Goal: Task Accomplishment & Management: Use online tool/utility

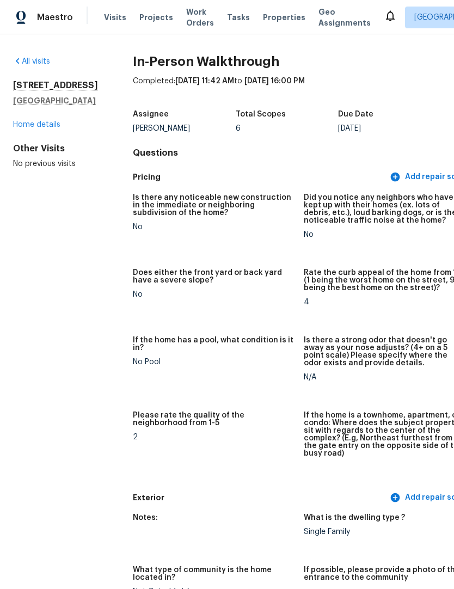
click at [149, 15] on span "Projects" at bounding box center [156, 17] width 34 height 11
click at [156, 13] on span "Projects" at bounding box center [156, 17] width 34 height 11
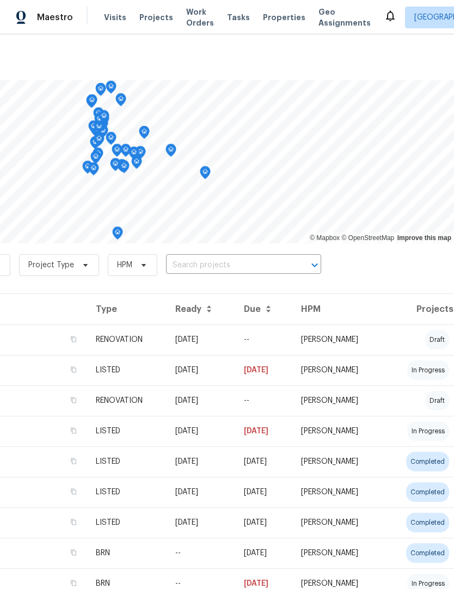
scroll to position [0, 161]
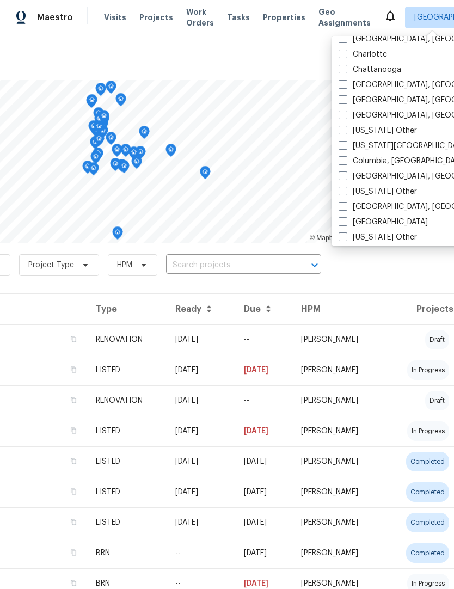
scroll to position [230, 0]
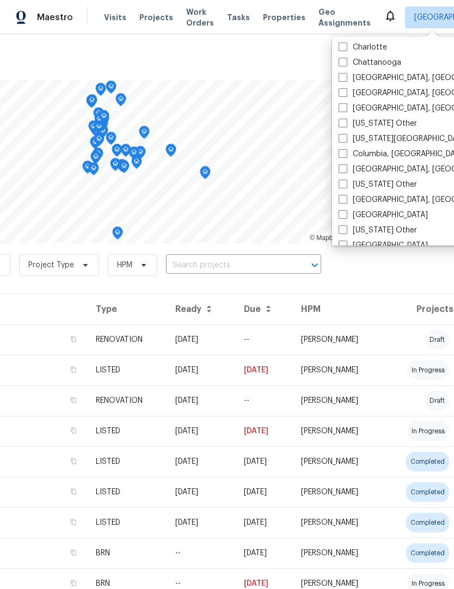
click at [342, 167] on span at bounding box center [342, 168] width 9 height 9
click at [342, 167] on input "[GEOGRAPHIC_DATA], [GEOGRAPHIC_DATA]" at bounding box center [341, 167] width 7 height 7
checkbox input "true"
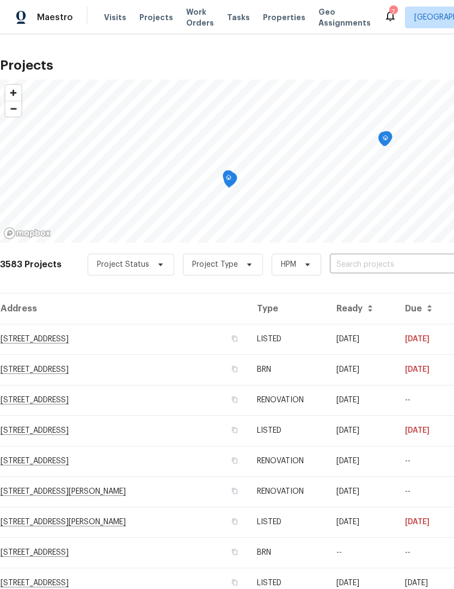
scroll to position [1, 0]
click at [263, 9] on div "Visits Projects Work Orders Tasks Properties Geo Assignments" at bounding box center [244, 18] width 280 height 22
click at [267, 15] on span "Properties" at bounding box center [284, 17] width 42 height 11
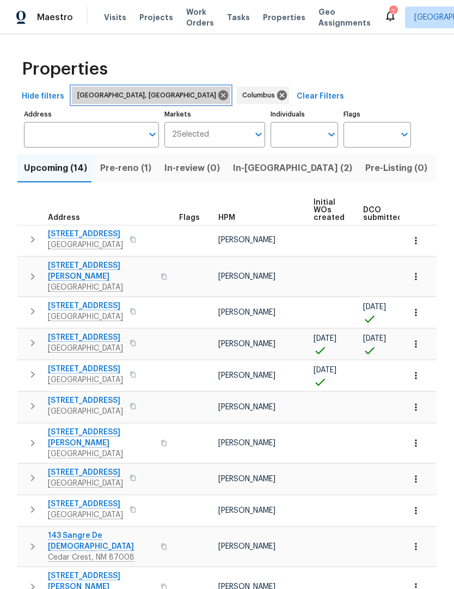
click at [217, 96] on icon at bounding box center [223, 95] width 12 height 12
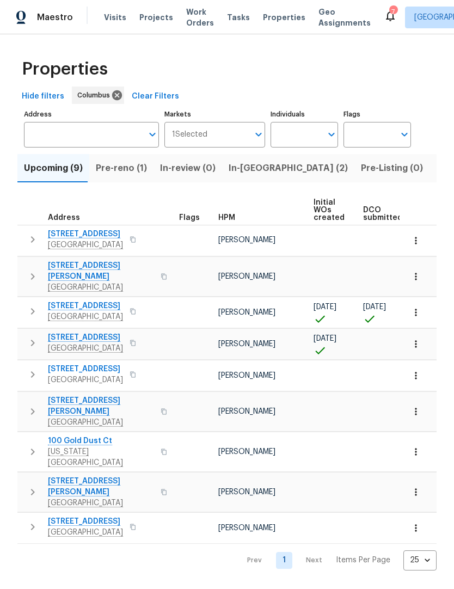
click at [436, 172] on span "Listed (19)" at bounding box center [458, 167] width 45 height 15
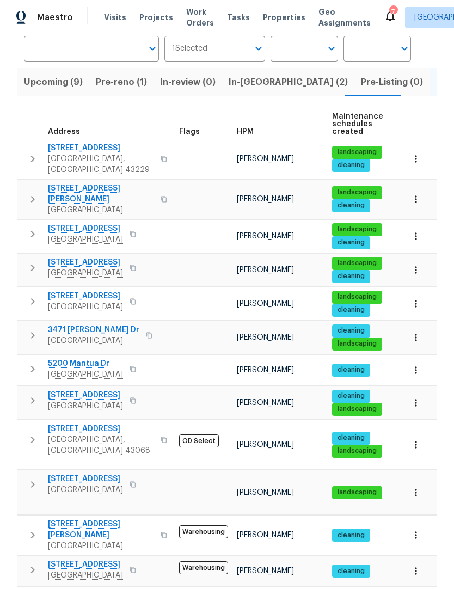
scroll to position [85, 0]
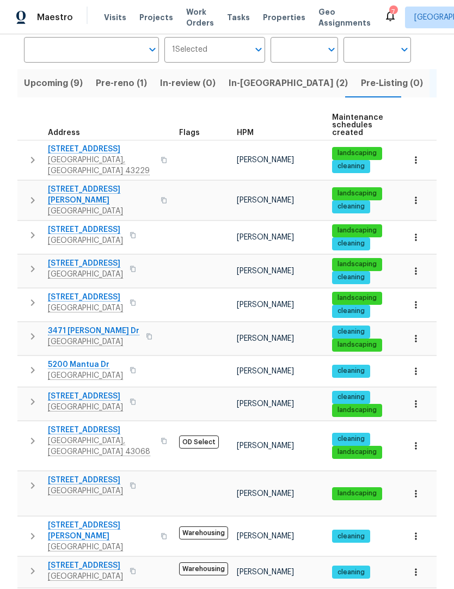
click at [104, 224] on span "[STREET_ADDRESS]" at bounding box center [85, 229] width 75 height 11
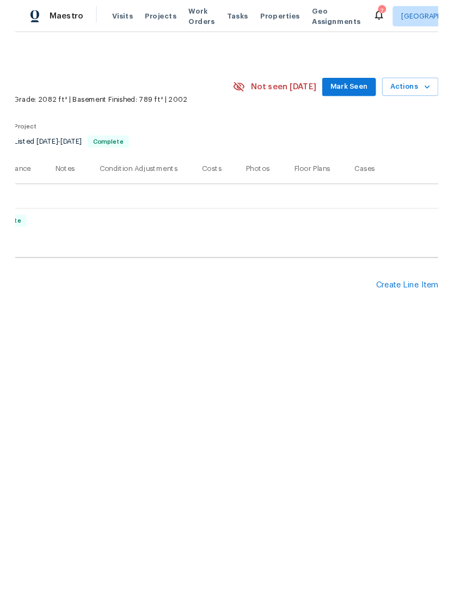
scroll to position [0, 161]
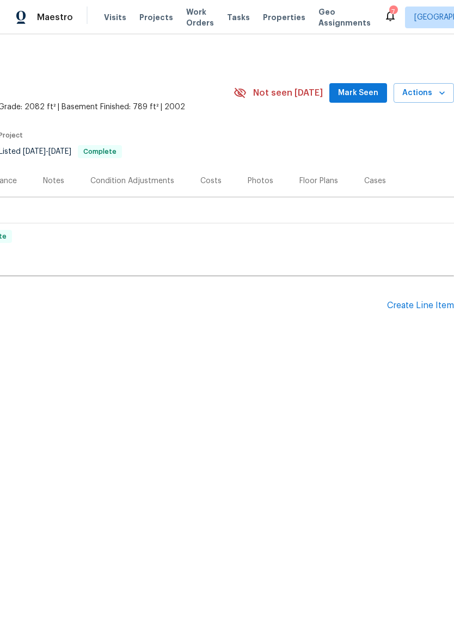
click at [435, 96] on span "Actions" at bounding box center [423, 93] width 43 height 14
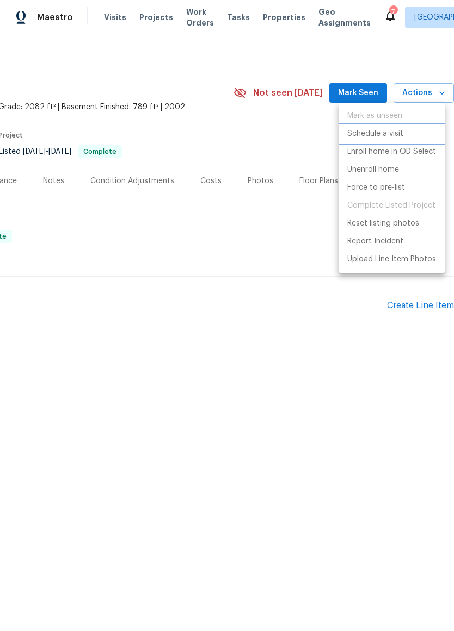
click at [352, 139] on p "Schedule a visit" at bounding box center [375, 133] width 56 height 11
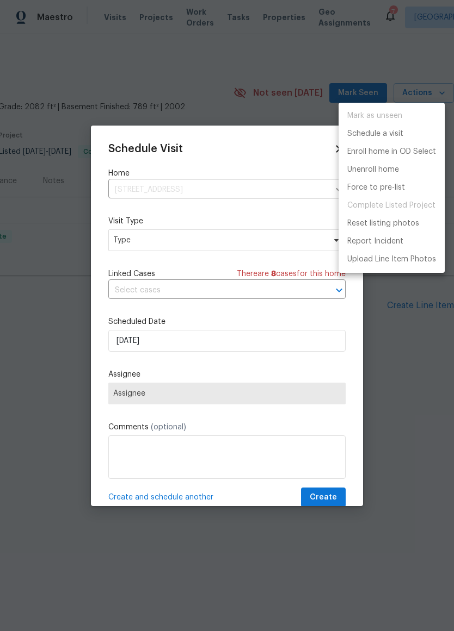
click at [154, 249] on div at bounding box center [227, 315] width 454 height 631
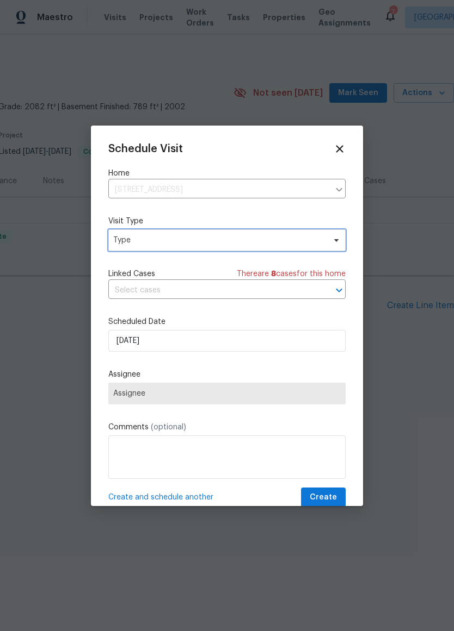
click at [325, 236] on span "Type" at bounding box center [226, 241] width 237 height 22
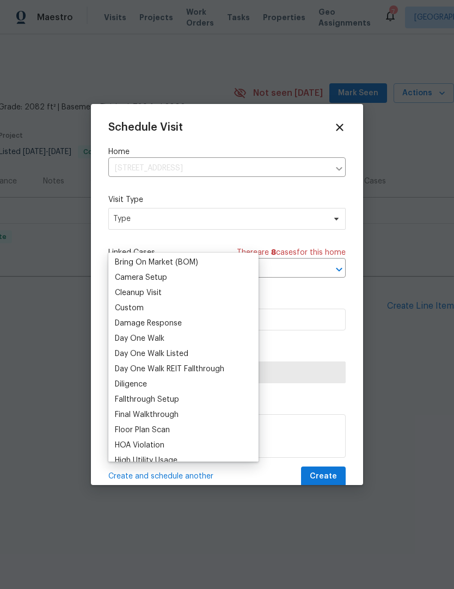
scroll to position [124, 0]
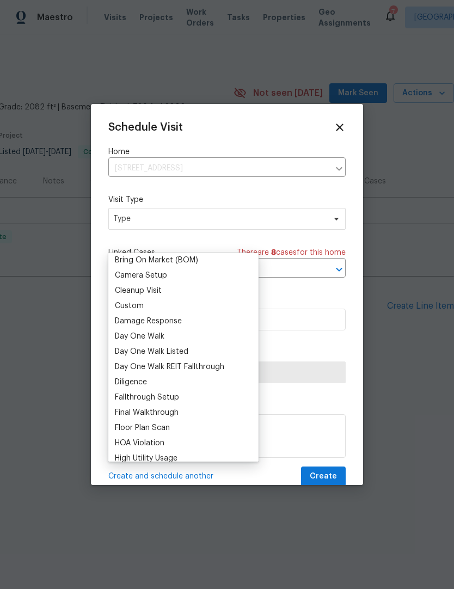
click at [124, 311] on div "Custom" at bounding box center [129, 305] width 29 height 11
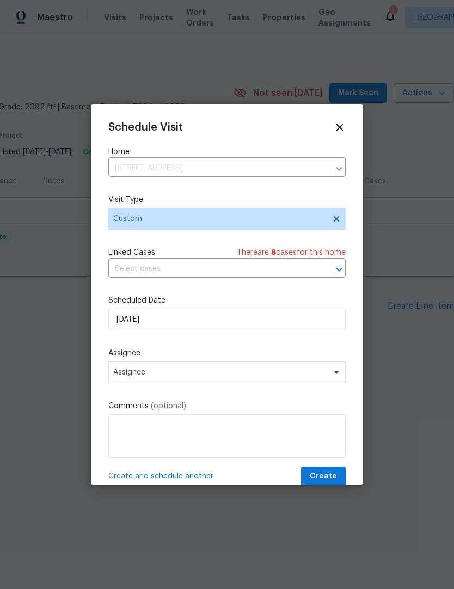
click at [364, 360] on div at bounding box center [227, 294] width 454 height 589
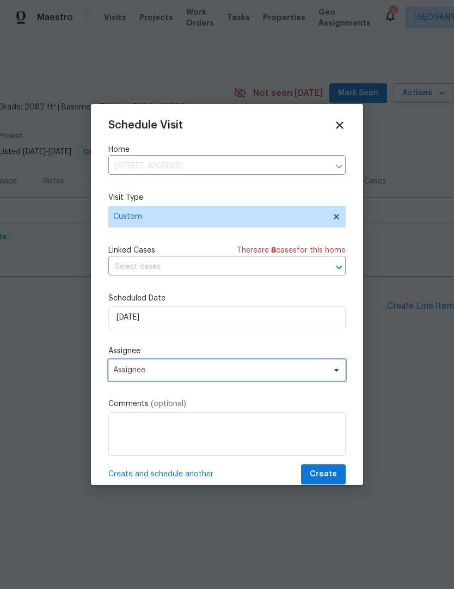
click at [336, 369] on icon at bounding box center [336, 370] width 9 height 9
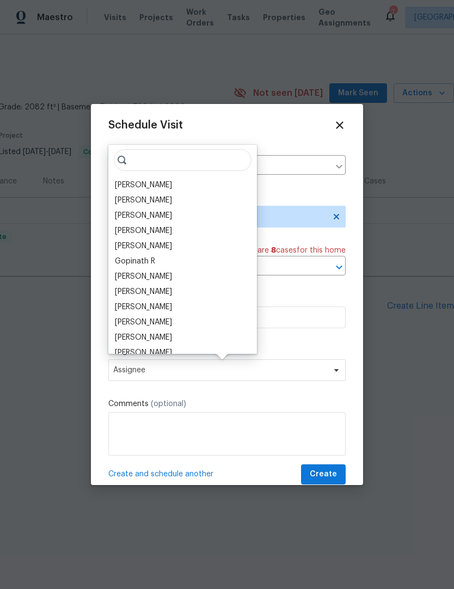
click at [151, 205] on div "[PERSON_NAME]" at bounding box center [143, 200] width 57 height 11
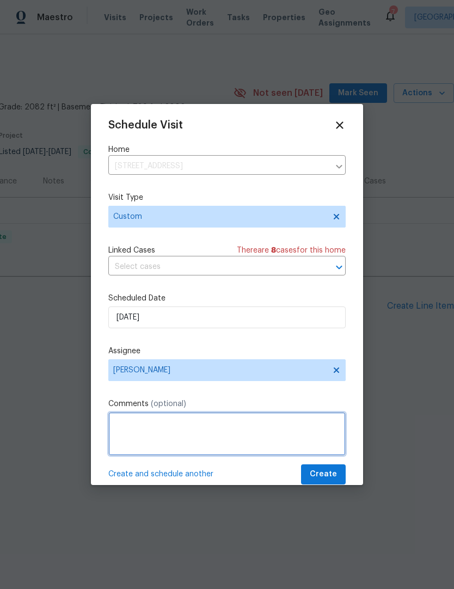
click at [114, 417] on textarea at bounding box center [226, 434] width 237 height 44
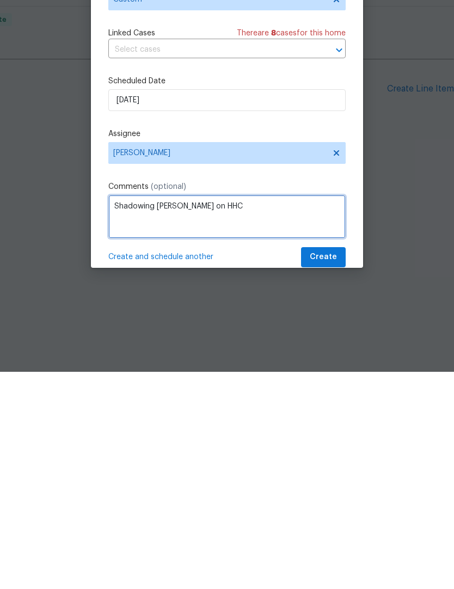
type textarea "Shadowing Denny on HHC"
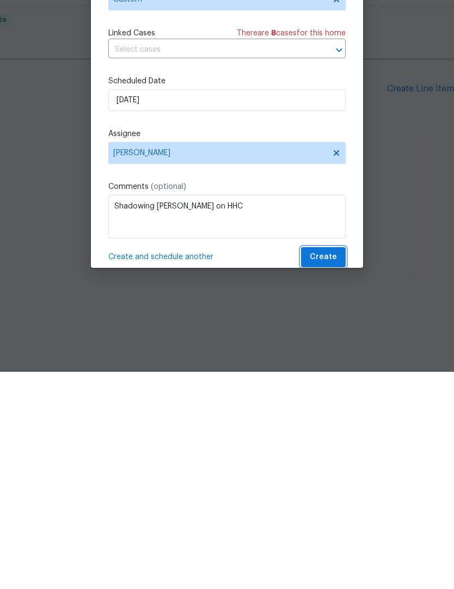
click at [330, 467] on span "Create" at bounding box center [322, 474] width 27 height 14
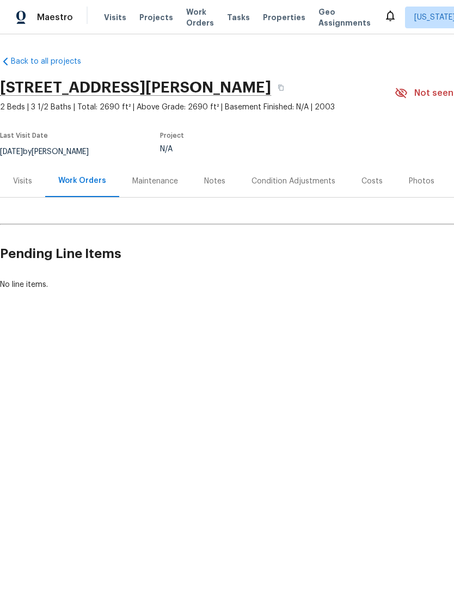
click at [267, 22] on span "Properties" at bounding box center [284, 17] width 42 height 11
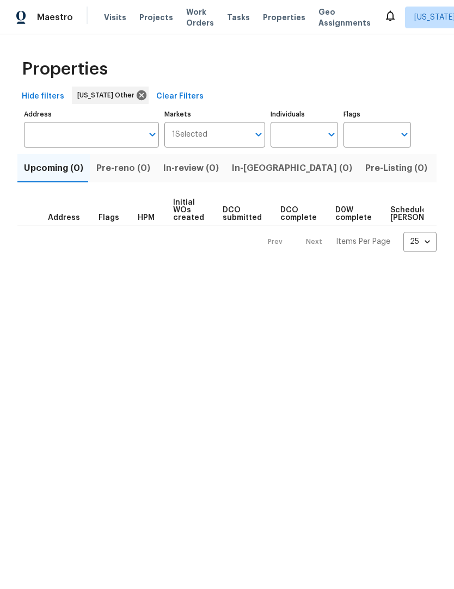
click at [49, 128] on input "Address" at bounding box center [83, 135] width 119 height 26
click at [48, 139] on input "Address" at bounding box center [83, 135] width 119 height 26
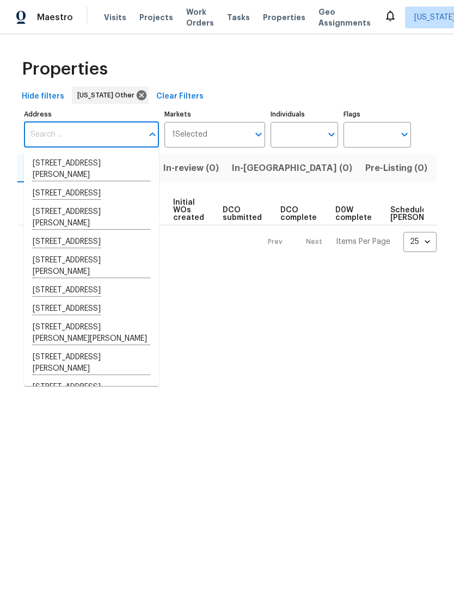
click at [440, 170] on span "Listed (0)" at bounding box center [461, 167] width 42 height 15
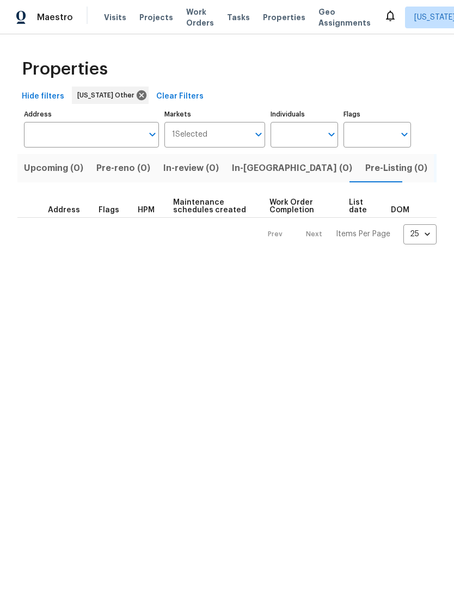
click at [44, 133] on input "Address" at bounding box center [83, 135] width 119 height 26
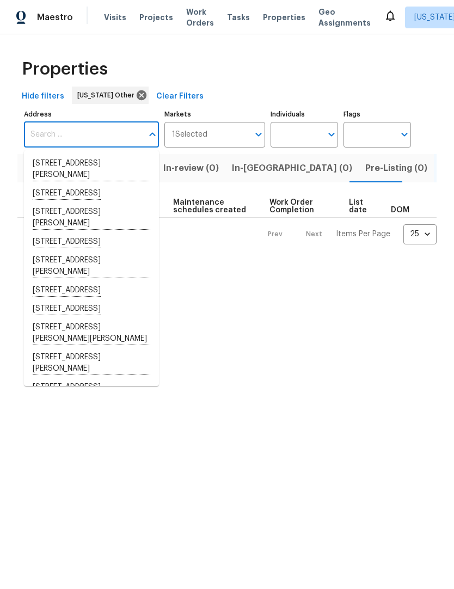
click at [440, 170] on span "Listed (0)" at bounding box center [461, 167] width 42 height 15
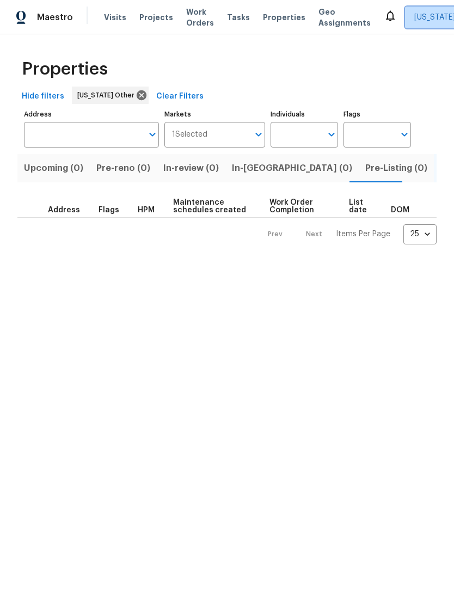
click at [422, 19] on span "[US_STATE] Other" at bounding box center [446, 17] width 64 height 11
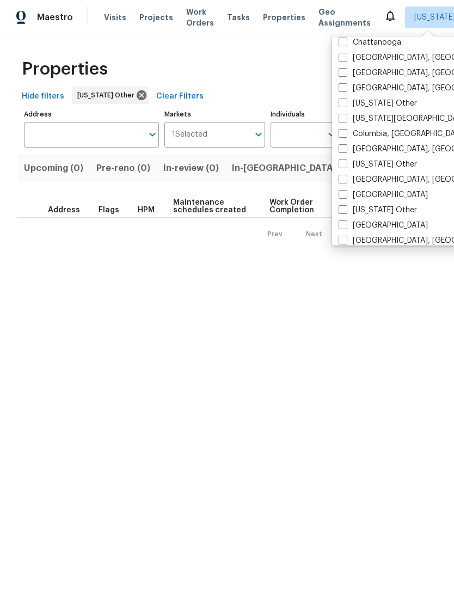
scroll to position [251, 0]
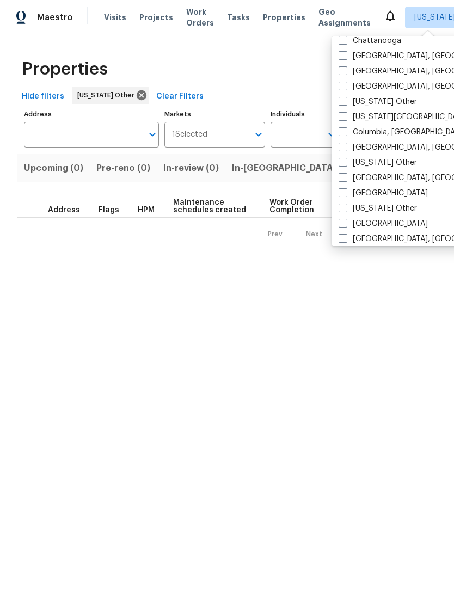
click at [399, 146] on label "[GEOGRAPHIC_DATA], [GEOGRAPHIC_DATA]" at bounding box center [422, 147] width 169 height 11
click at [345, 146] on input "[GEOGRAPHIC_DATA], [GEOGRAPHIC_DATA]" at bounding box center [341, 145] width 7 height 7
checkbox input "true"
click at [369, 262] on html "Maestro Visits Projects Work Orders Tasks Properties Geo Assignments 7 Alabama …" at bounding box center [227, 131] width 454 height 262
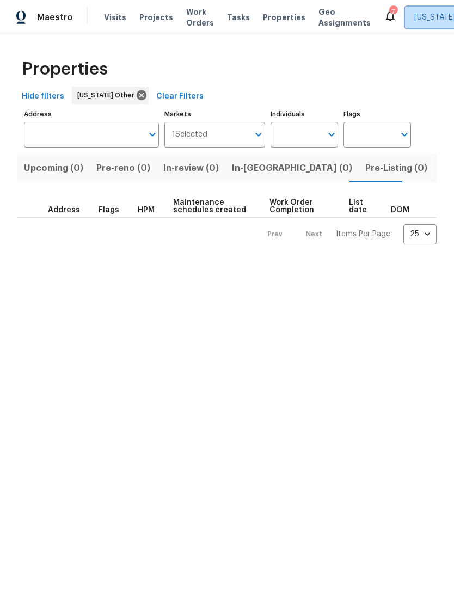
click at [423, 11] on span "Alabama Other + 1" at bounding box center [460, 18] width 110 height 22
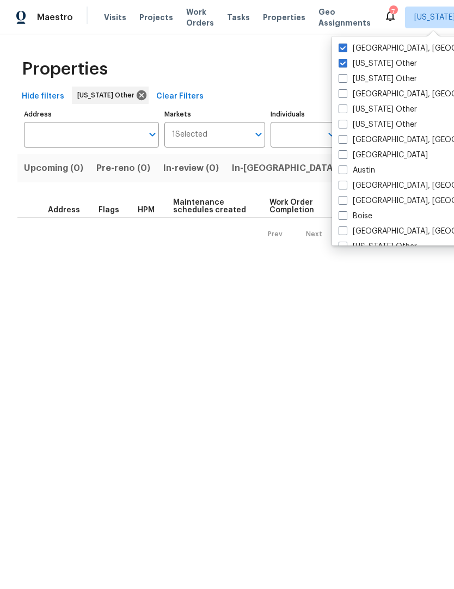
click at [340, 65] on span at bounding box center [342, 63] width 9 height 9
click at [340, 65] on input "Alabama Other" at bounding box center [341, 61] width 7 height 7
checkbox input "false"
click at [220, 262] on html "Maestro Visits Projects Work Orders Tasks Properties Geo Assignments 7 Columbus…" at bounding box center [227, 131] width 454 height 262
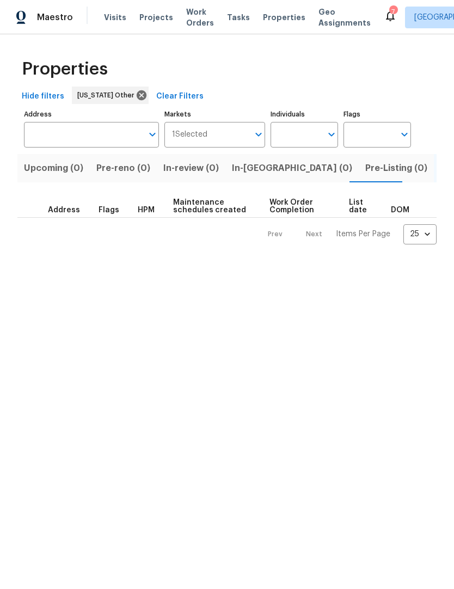
click at [53, 129] on input "Address" at bounding box center [83, 135] width 119 height 26
click at [50, 132] on input "Address" at bounding box center [83, 135] width 119 height 26
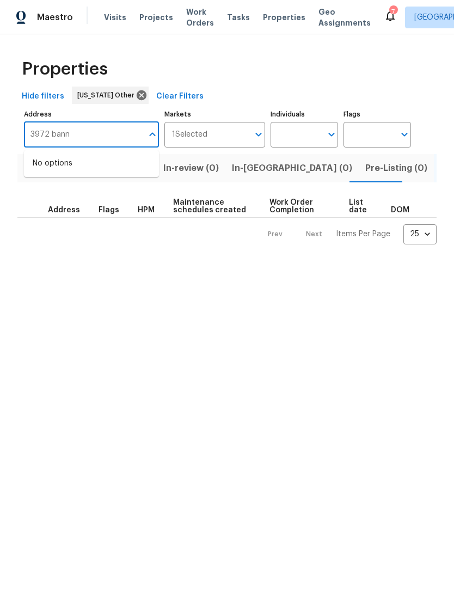
click at [45, 139] on input "3972 bann" at bounding box center [83, 135] width 119 height 26
type input "[STREET_ADDRESS]"
click at [94, 262] on html "Maestro Visits Projects Work Orders Tasks Properties Geo Assignments 7 [GEOGRAP…" at bounding box center [227, 131] width 454 height 262
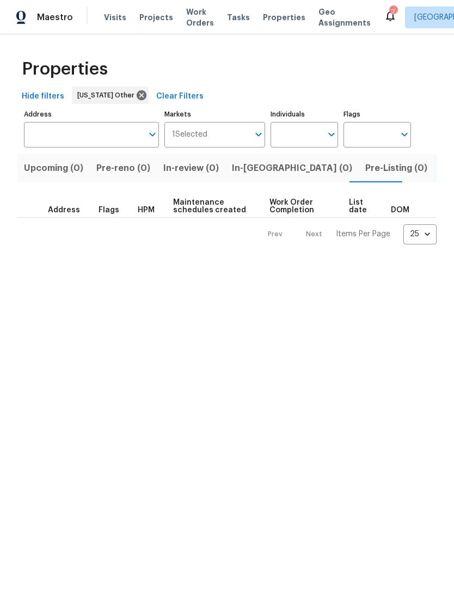
click at [44, 132] on input "Address" at bounding box center [83, 135] width 119 height 26
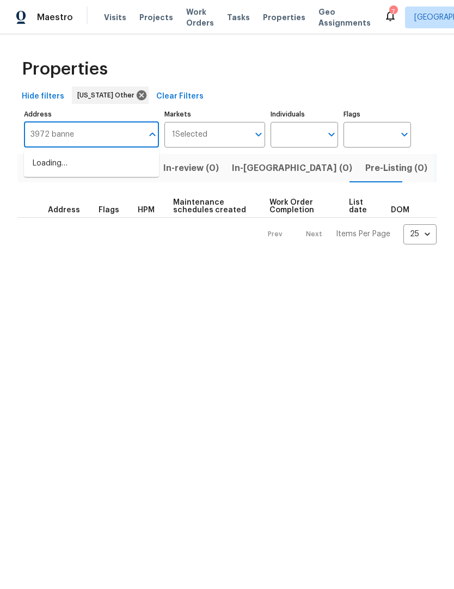
type input "3972 bannen"
click at [62, 171] on li "[STREET_ADDRESS]" at bounding box center [91, 163] width 135 height 18
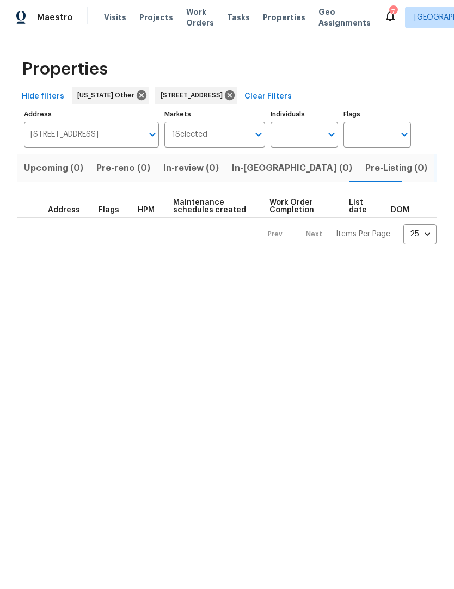
click at [79, 133] on input "3972 Bannen Trail Dr Canal Winchester OH 43110" at bounding box center [83, 135] width 119 height 26
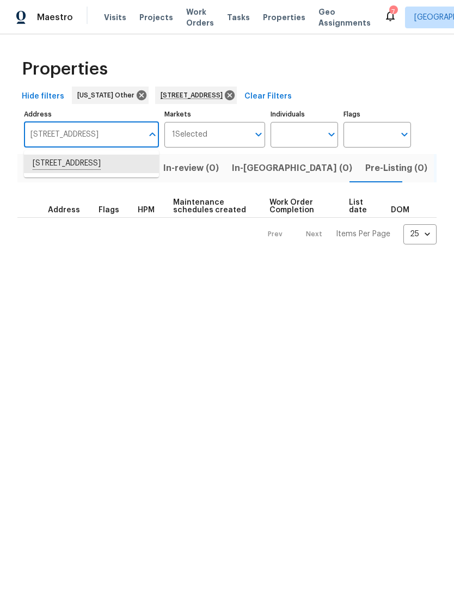
click at [121, 262] on html "Maestro Visits Projects Work Orders Tasks Properties Geo Assignments 7 Columbus…" at bounding box center [227, 131] width 454 height 262
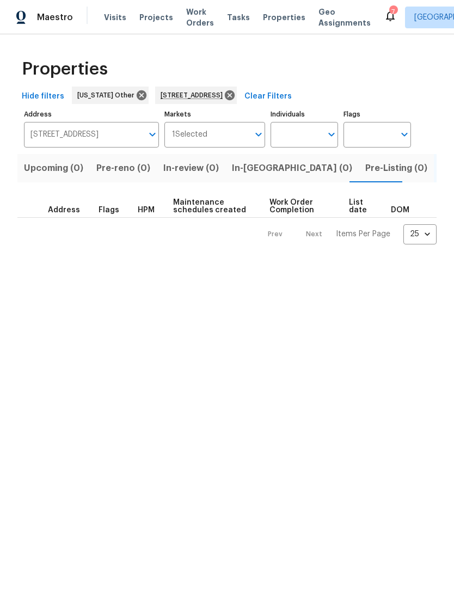
click at [261, 135] on icon "Open" at bounding box center [258, 134] width 13 height 13
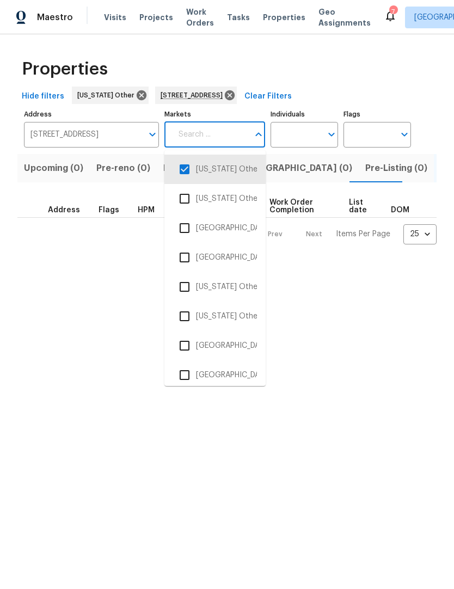
click at [187, 170] on input "checkbox" at bounding box center [184, 169] width 23 height 23
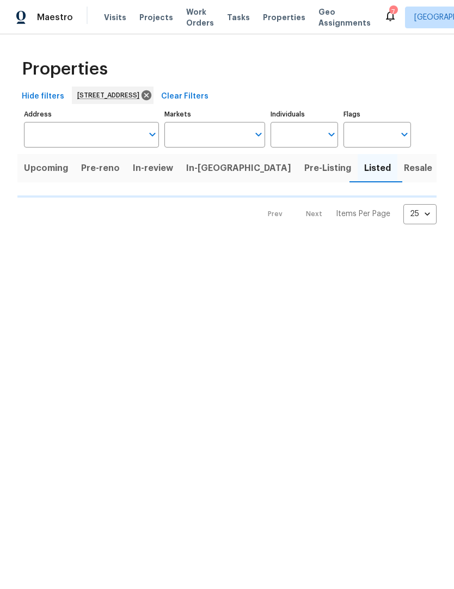
type input "3972 Bannen Trail Dr Canal Winchester OH 43110"
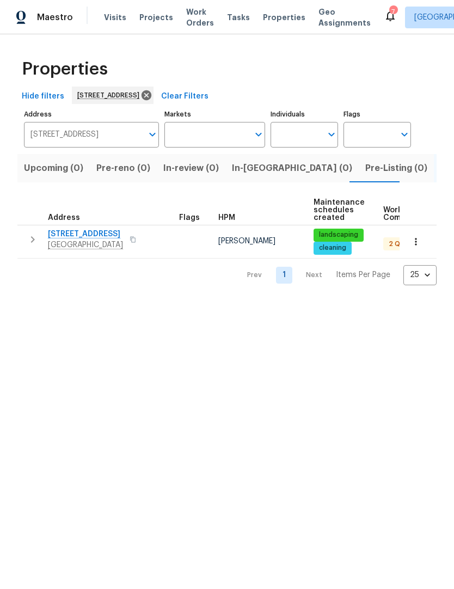
click at [79, 229] on span "3972 Bannen Trail Dr" at bounding box center [85, 233] width 75 height 11
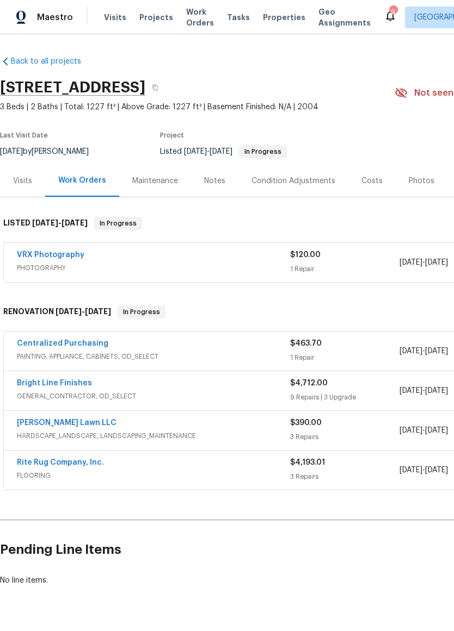
click at [113, 22] on span "Visits" at bounding box center [115, 17] width 22 height 11
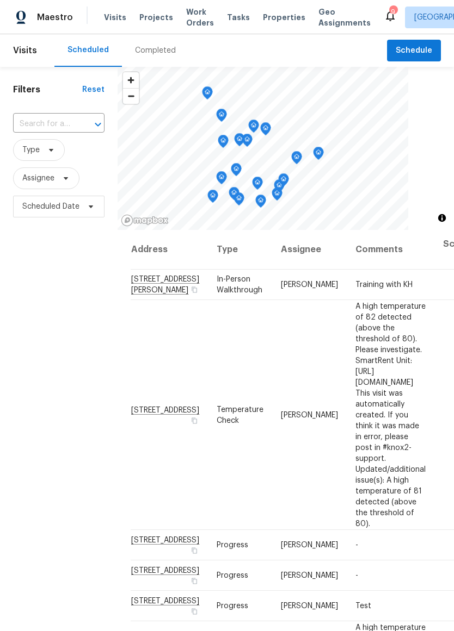
click at [32, 117] on input "text" at bounding box center [43, 124] width 61 height 17
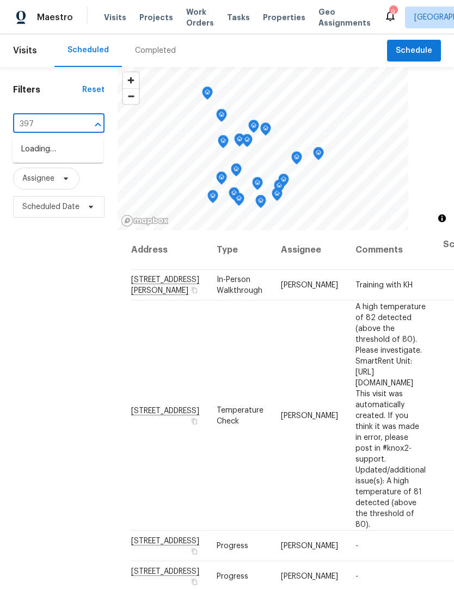
type input "3972"
click at [42, 159] on li "[STREET_ADDRESS]" at bounding box center [58, 149] width 91 height 18
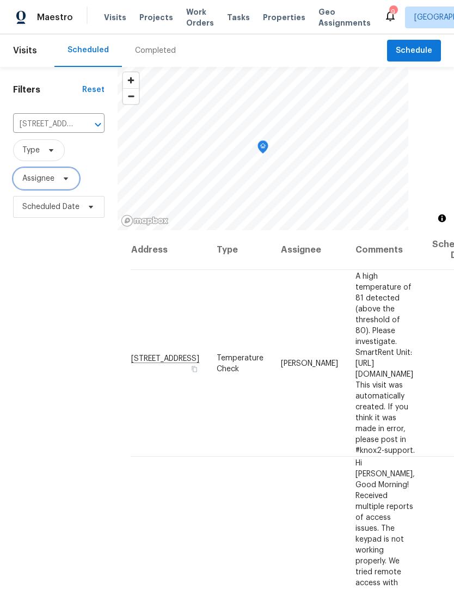
click at [67, 179] on icon at bounding box center [66, 178] width 4 height 3
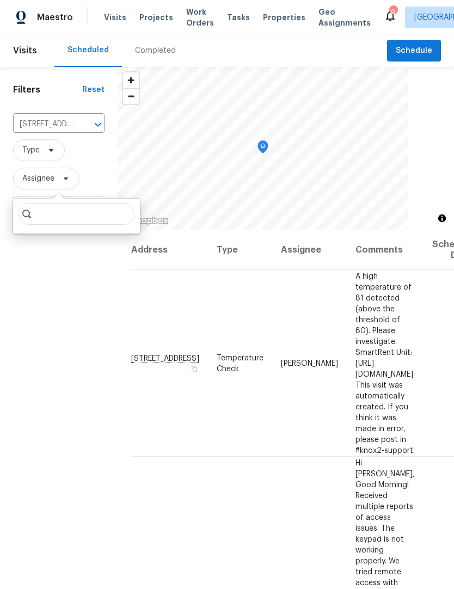
click at [58, 295] on div "Filters Reset 3972 Bannen Trail Dr, Canal Winchester, OH 43110 ​ Type Assignee …" at bounding box center [58, 384] width 117 height 634
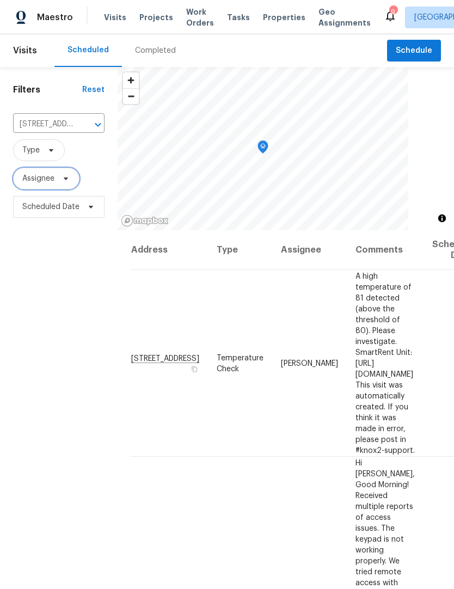
click at [67, 183] on icon at bounding box center [65, 178] width 9 height 9
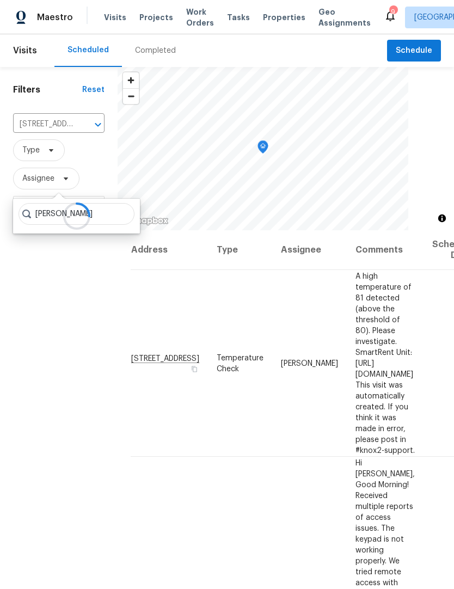
type input "Foley"
click at [49, 280] on div "Filters Reset 3972 Bannen Trail Dr, Canal Winchester, OH 43110 ​ Type Assignee …" at bounding box center [58, 384] width 117 height 634
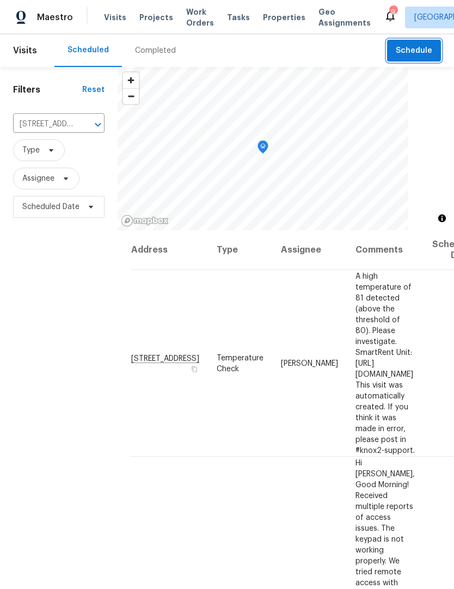
click at [423, 53] on span "Schedule" at bounding box center [413, 51] width 36 height 14
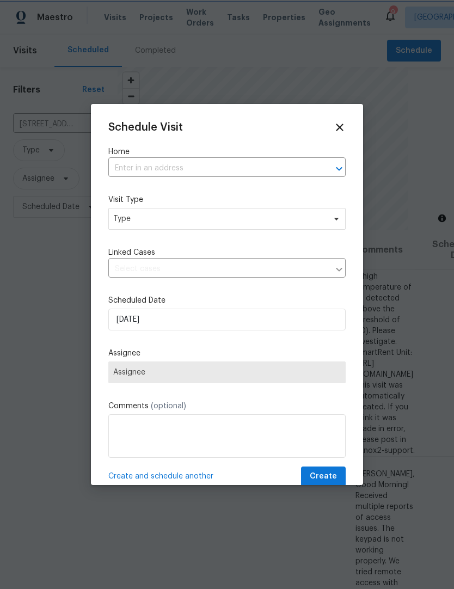
click at [342, 165] on icon "Open" at bounding box center [338, 168] width 13 height 13
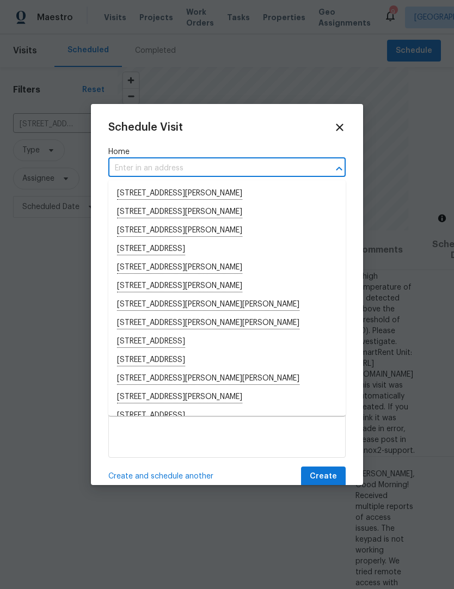
click at [352, 132] on div "Schedule Visit Home ​ Visit Type Type Linked Cases ​ Scheduled Date 9/29/2025 A…" at bounding box center [227, 294] width 272 height 381
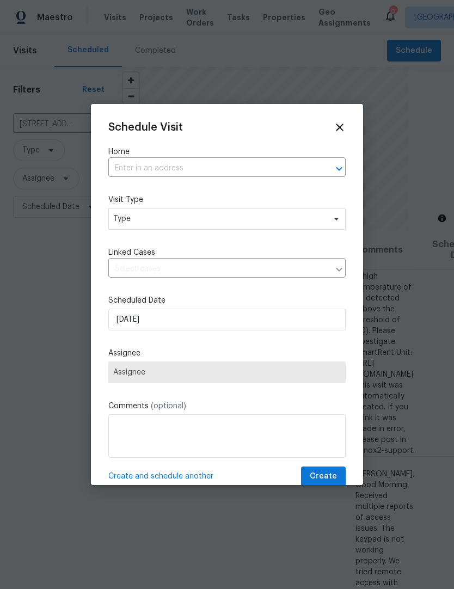
click at [344, 131] on icon at bounding box center [339, 127] width 12 height 12
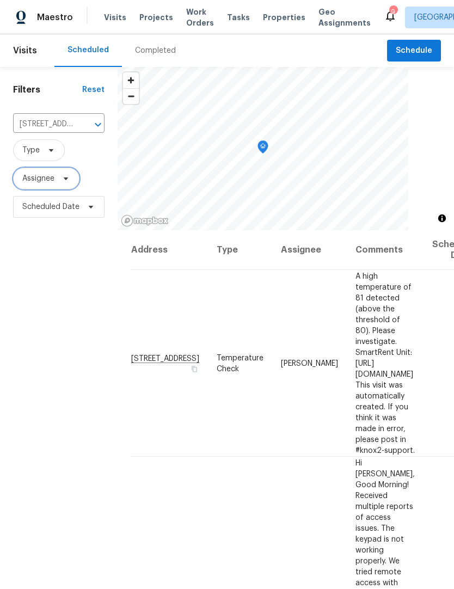
click at [71, 183] on span "Assignee" at bounding box center [46, 179] width 66 height 22
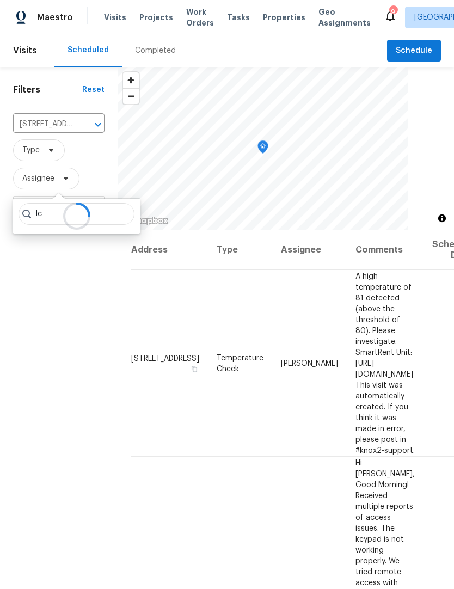
type input "I"
type input "Michael"
click at [64, 286] on div "Filters Reset 3972 Bannen Trail Dr, Canal Winchester, OH 43110 ​ Type Assignee …" at bounding box center [58, 384] width 117 height 634
click at [46, 128] on input "[STREET_ADDRESS]" at bounding box center [43, 124] width 61 height 17
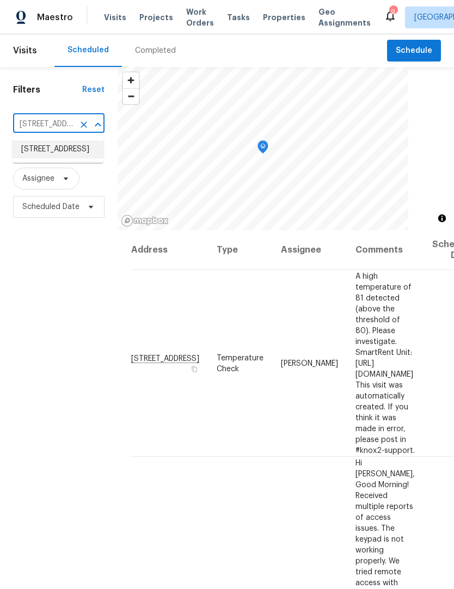
click at [46, 154] on li "[STREET_ADDRESS]" at bounding box center [58, 149] width 91 height 18
click at [228, 14] on span "Tasks" at bounding box center [238, 18] width 23 height 8
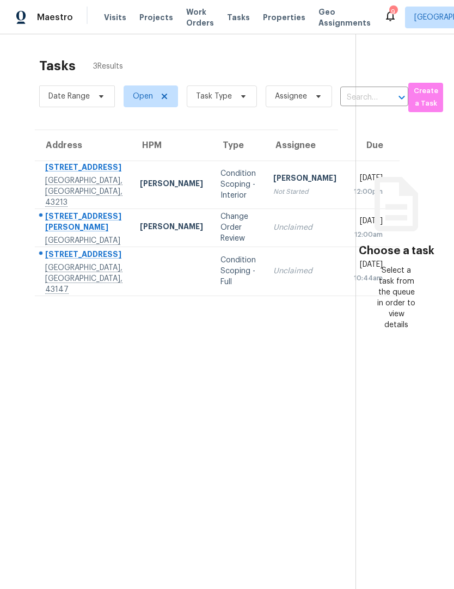
click at [112, 12] on span "Visits" at bounding box center [115, 17] width 22 height 11
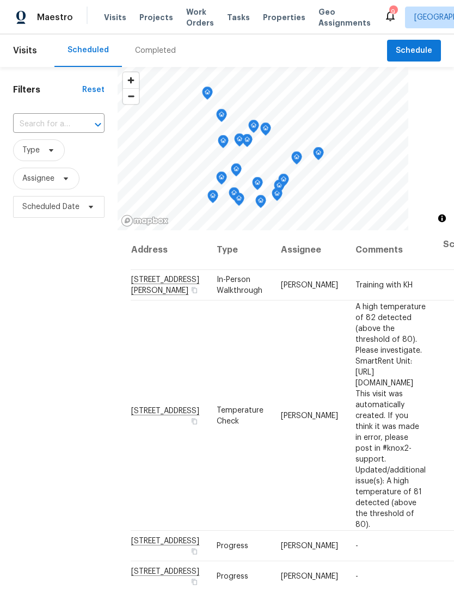
click at [33, 125] on input "text" at bounding box center [43, 124] width 61 height 17
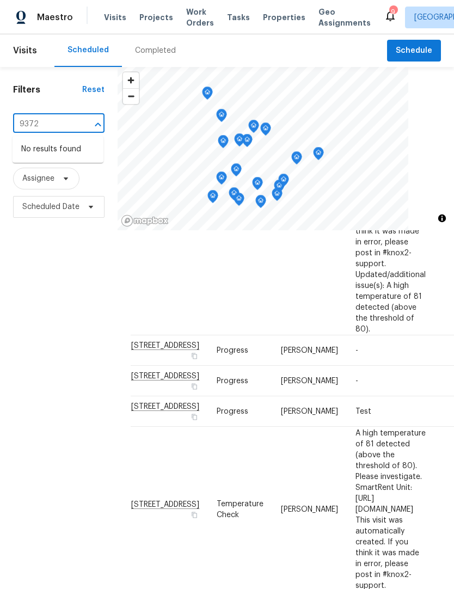
scroll to position [196, 0]
type input "9372"
click at [30, 57] on span "Visits" at bounding box center [25, 51] width 24 height 24
click at [23, 56] on span "Visits" at bounding box center [25, 51] width 24 height 24
click at [19, 58] on span "Visits" at bounding box center [25, 51] width 24 height 24
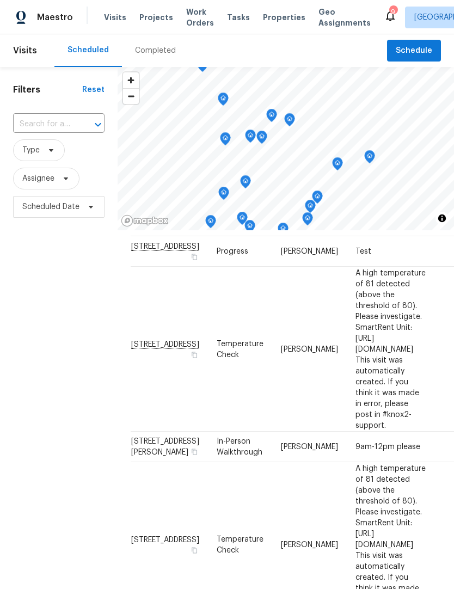
scroll to position [412, 0]
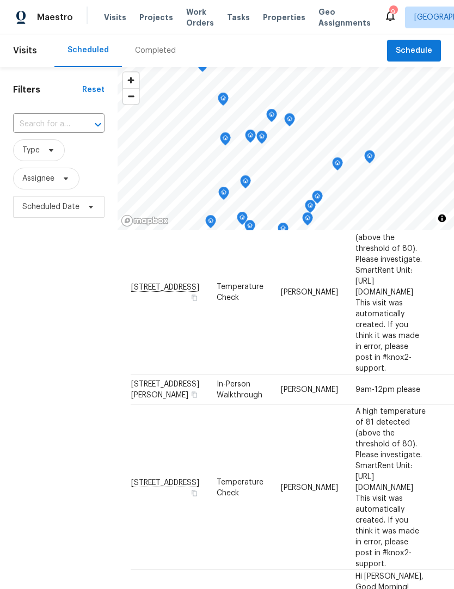
click at [115, 20] on span "Visits" at bounding box center [115, 17] width 22 height 11
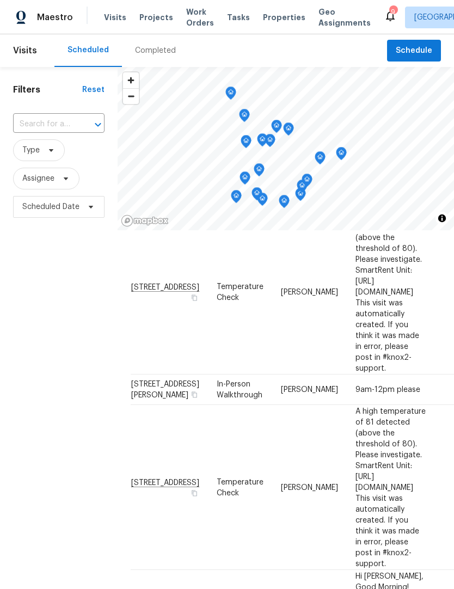
click at [227, 15] on span "Tasks" at bounding box center [238, 18] width 23 height 8
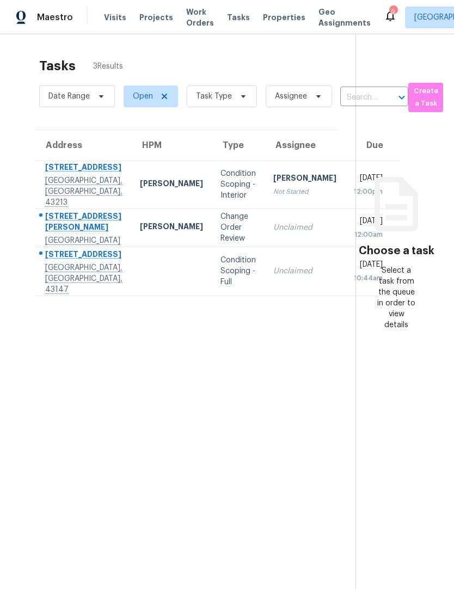
click at [46, 27] on div "Maestro" at bounding box center [36, 18] width 73 height 22
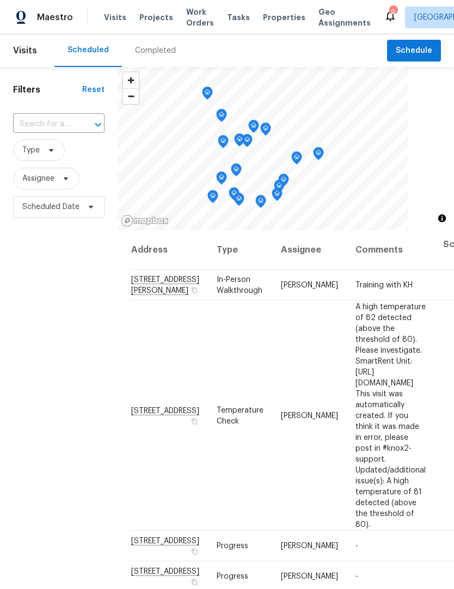
click at [264, 14] on span "Properties" at bounding box center [284, 17] width 42 height 11
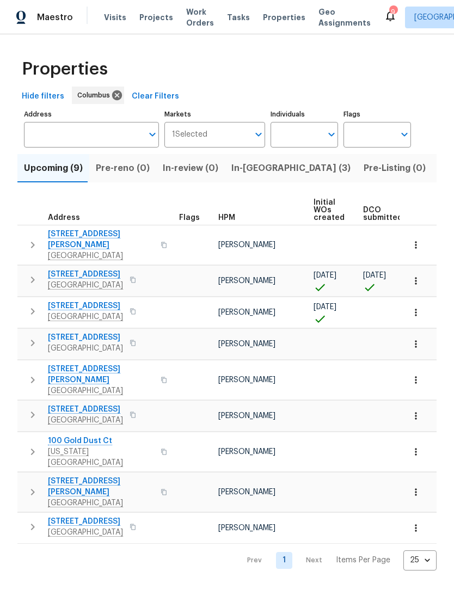
click at [438, 166] on span "Listed (19)" at bounding box center [460, 167] width 45 height 15
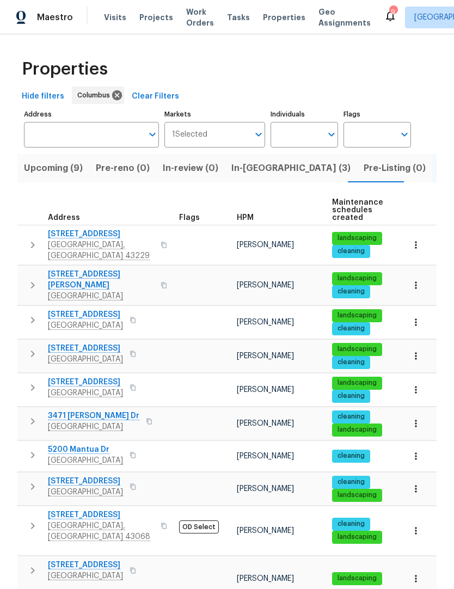
click at [84, 354] on span "Canal Winchester, OH 43110" at bounding box center [85, 359] width 75 height 11
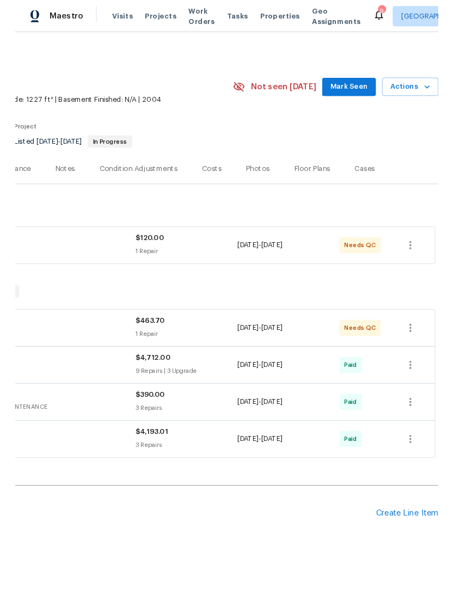
scroll to position [0, 161]
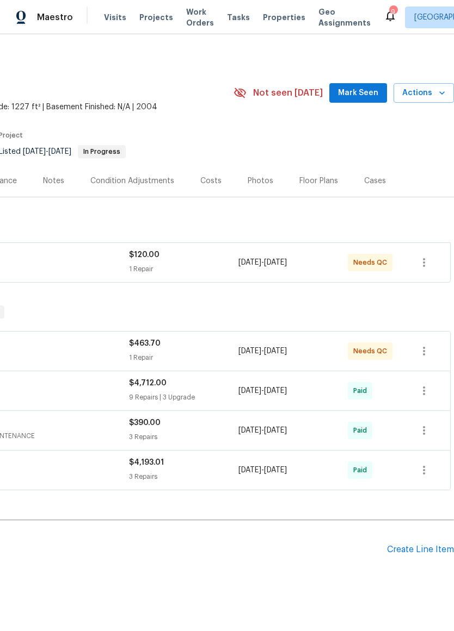
click at [430, 92] on span "Actions" at bounding box center [423, 93] width 43 height 14
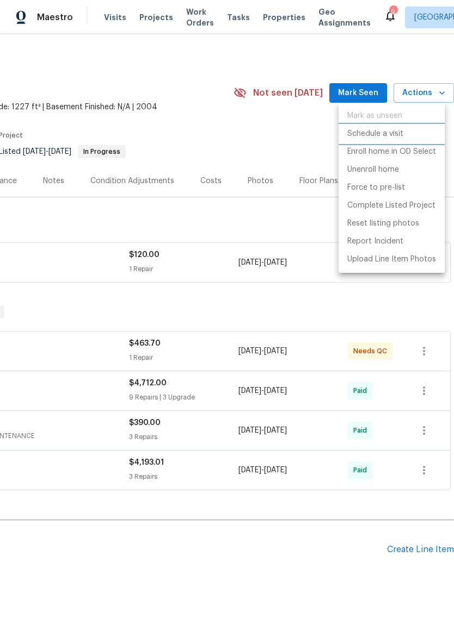
click at [404, 137] on li "Schedule a visit" at bounding box center [391, 134] width 106 height 18
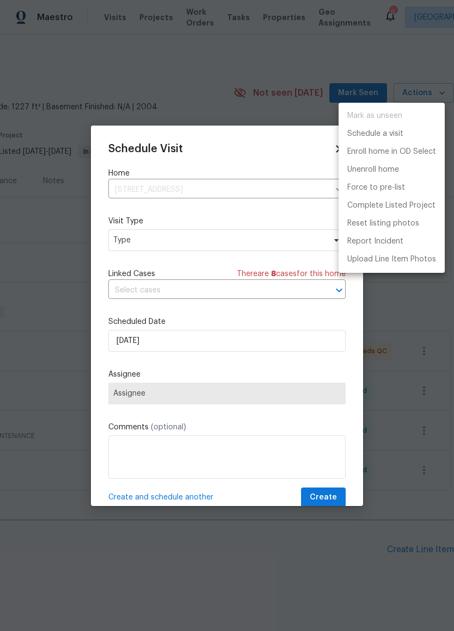
click at [342, 298] on div at bounding box center [227, 315] width 454 height 631
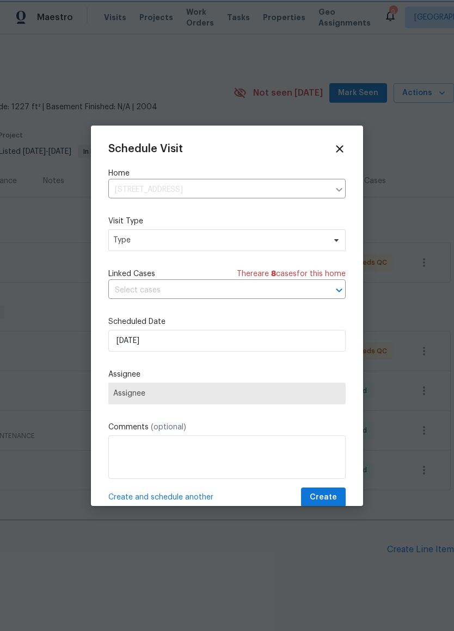
click at [344, 295] on icon "Open" at bounding box center [338, 290] width 13 height 13
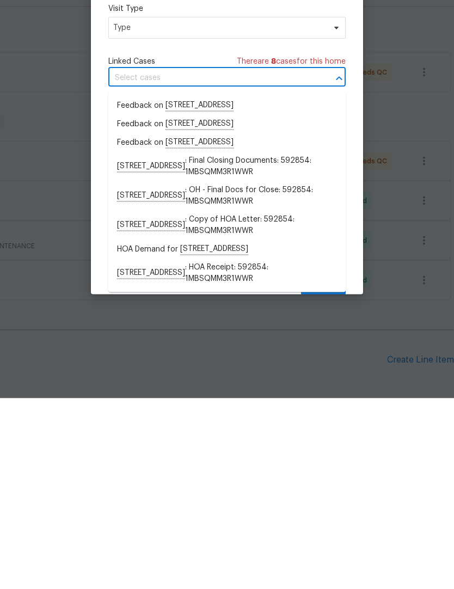
scroll to position [30, 0]
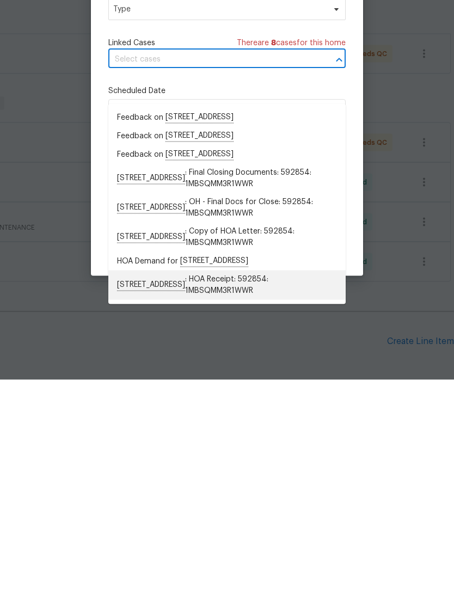
click at [140, 479] on li "[STREET_ADDRESS] : HOA Receipt: 592854: 1MBSQMM3R1WWR" at bounding box center [226, 493] width 237 height 29
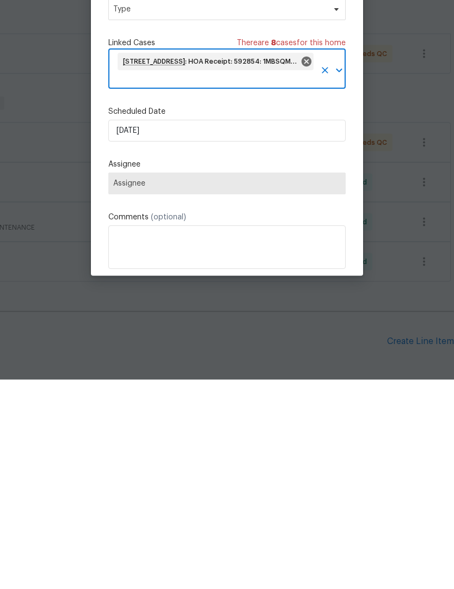
scroll to position [0, 0]
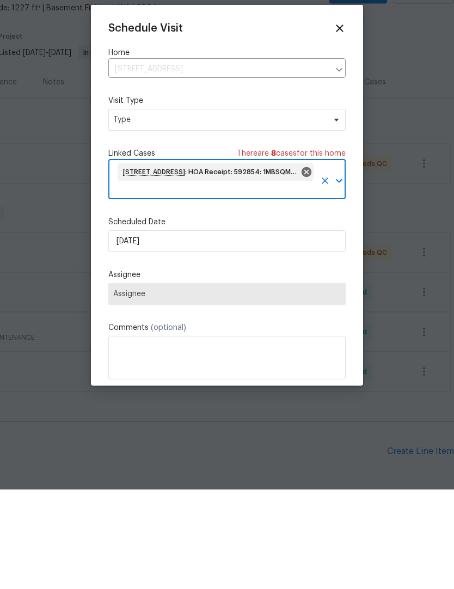
click at [310, 265] on icon at bounding box center [306, 271] width 12 height 12
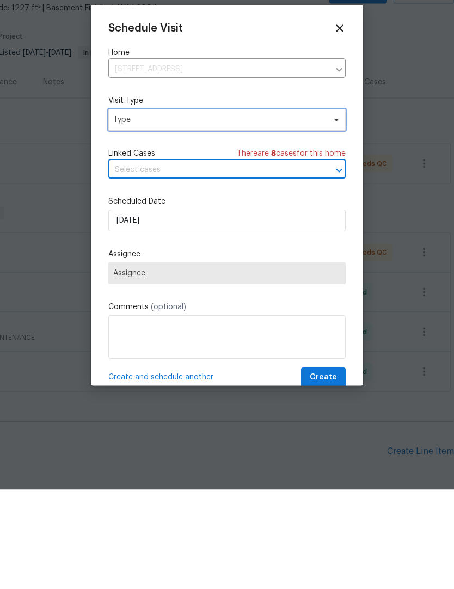
click at [342, 208] on span "Type" at bounding box center [226, 219] width 237 height 22
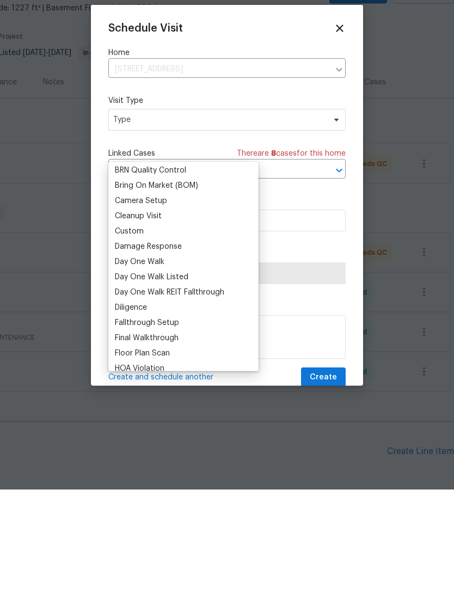
scroll to position [84, 0]
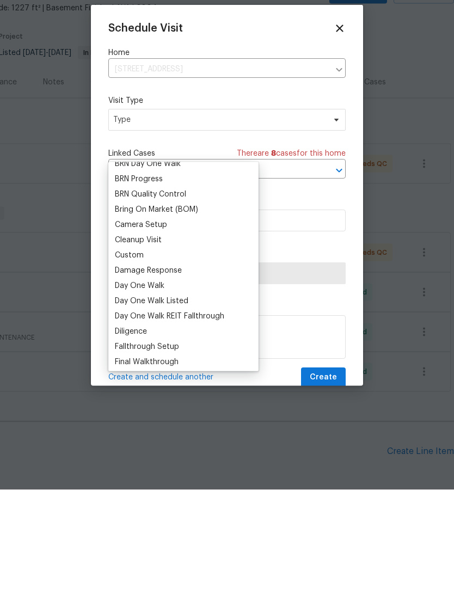
click at [122, 349] on div "Custom" at bounding box center [129, 354] width 29 height 11
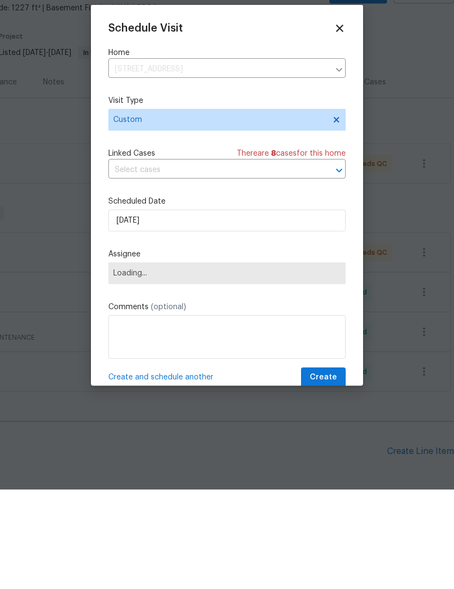
scroll to position [45, 0]
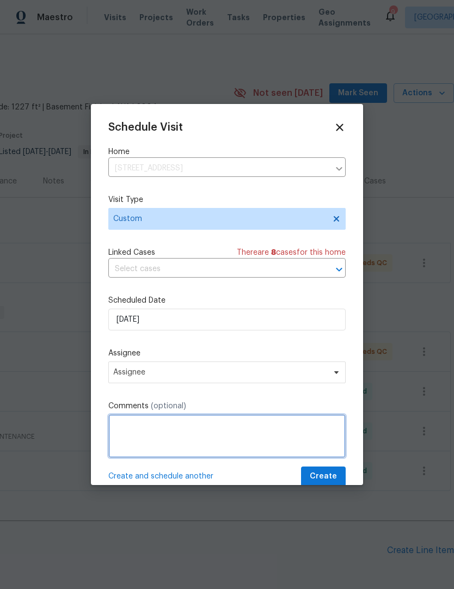
click at [127, 437] on textarea at bounding box center [226, 436] width 237 height 44
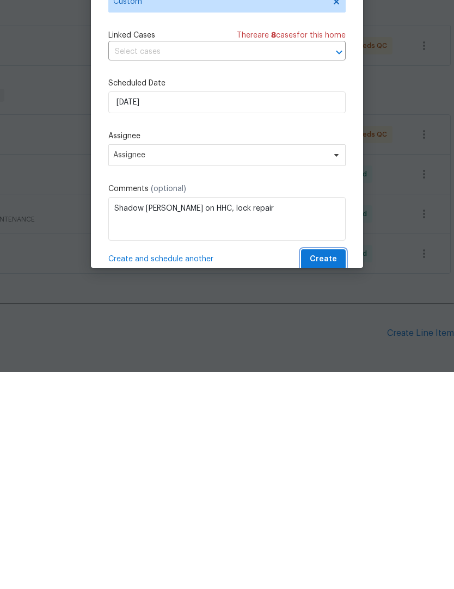
click at [327, 469] on span "Create" at bounding box center [322, 476] width 27 height 14
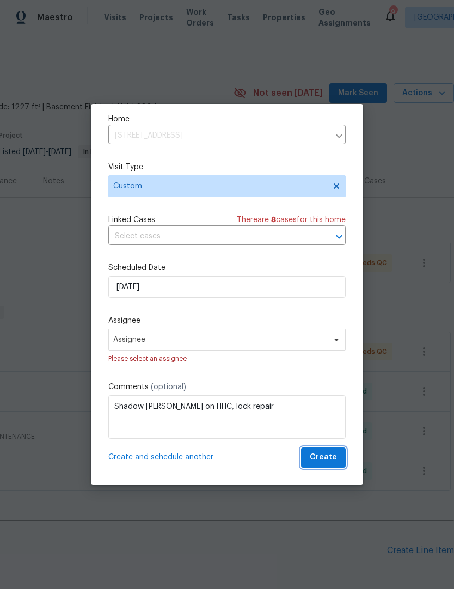
scroll to position [35, 0]
click at [330, 457] on span "Create" at bounding box center [322, 457] width 27 height 14
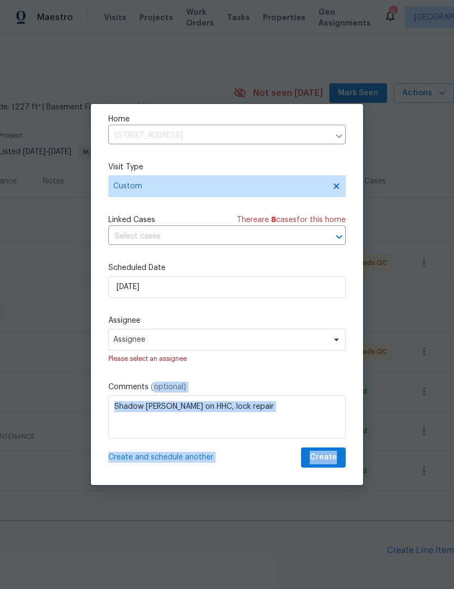
click at [297, 313] on div "Schedule Visit Home [STREET_ADDRESS] ​ Visit Type Custom Linked Cases There are…" at bounding box center [226, 278] width 237 height 379
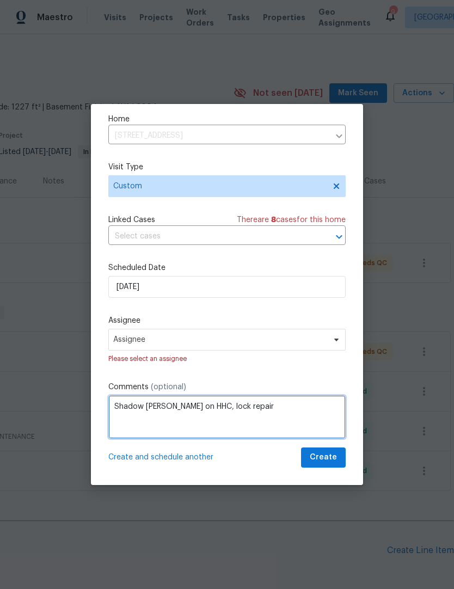
click at [193, 410] on textarea "Shadow [PERSON_NAME] on HHC, lock repair" at bounding box center [226, 417] width 237 height 44
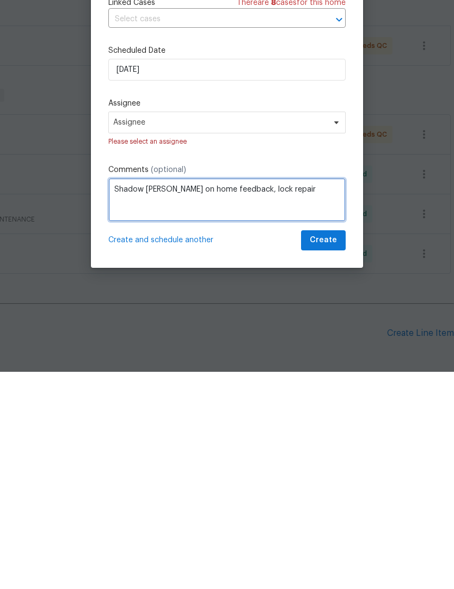
type textarea "Shadow [PERSON_NAME] on home feedback, lock repair"
click at [325, 450] on span "Create" at bounding box center [322, 457] width 27 height 14
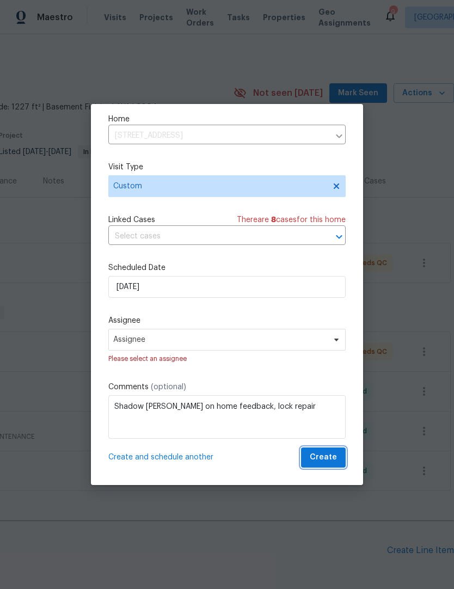
click at [327, 458] on span "Create" at bounding box center [322, 457] width 27 height 14
click at [329, 459] on span "Create" at bounding box center [322, 457] width 27 height 14
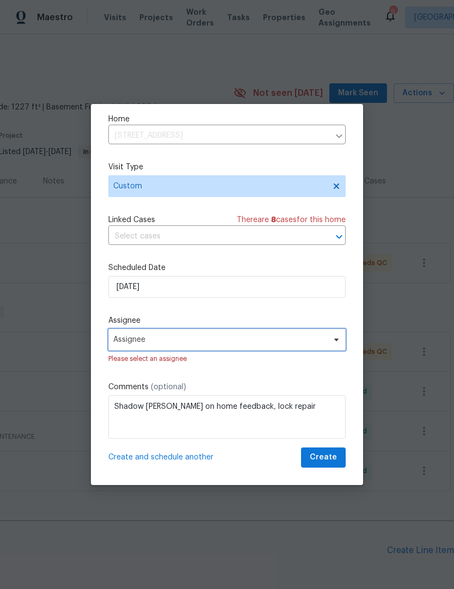
click at [337, 336] on icon at bounding box center [336, 339] width 9 height 9
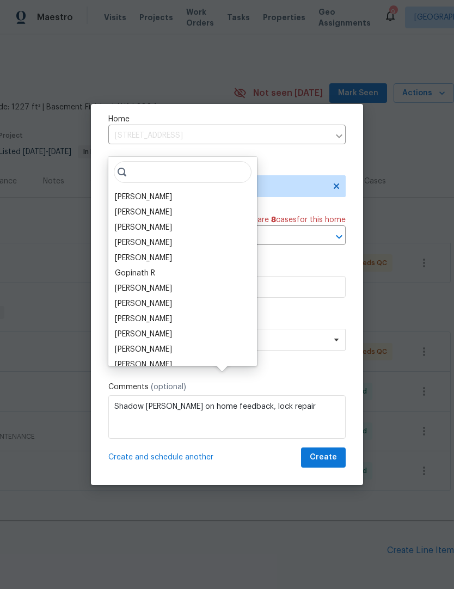
click at [136, 207] on div "[PERSON_NAME]" at bounding box center [143, 212] width 57 height 11
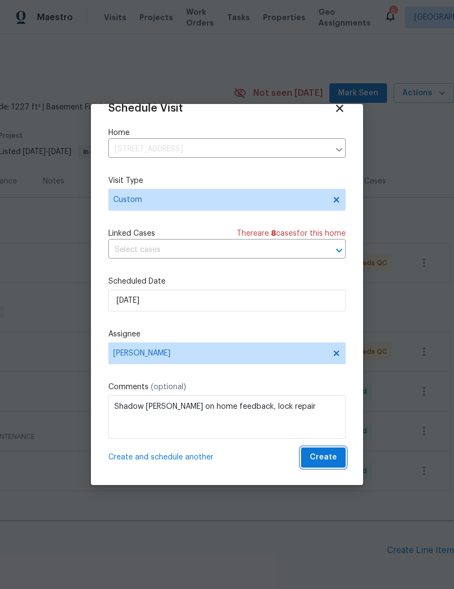
click at [330, 465] on button "Create" at bounding box center [323, 457] width 45 height 20
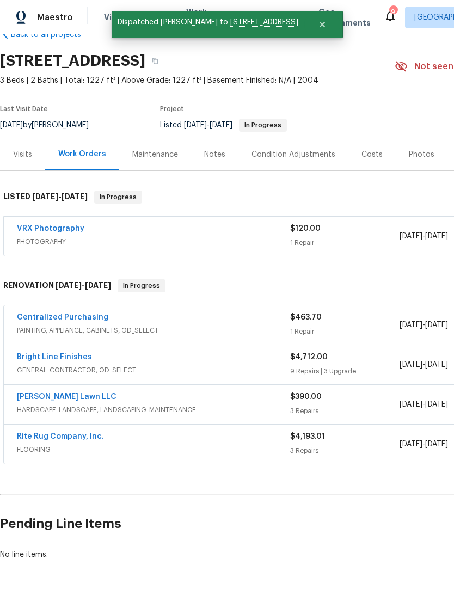
scroll to position [27, 0]
